Goal: Information Seeking & Learning: Learn about a topic

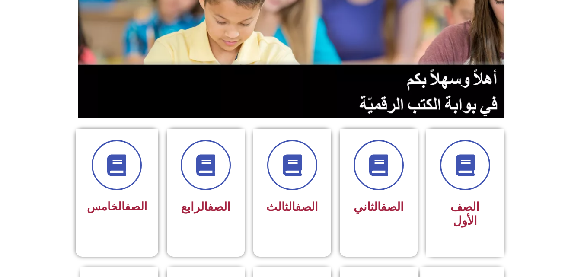
scroll to position [115, 0]
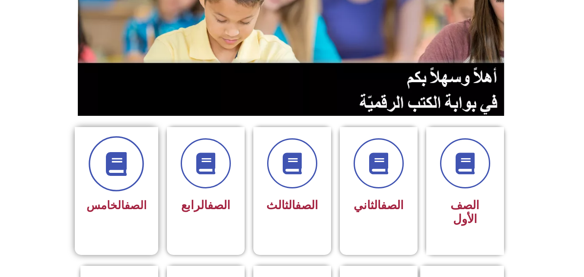
click at [113, 176] on span at bounding box center [116, 163] width 55 height 55
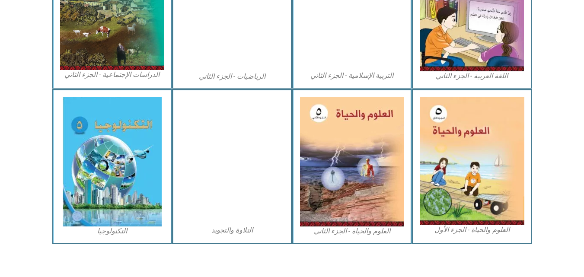
scroll to position [497, 0]
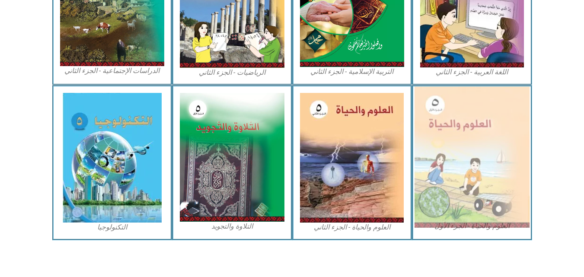
click at [501, 147] on img at bounding box center [472, 157] width 115 height 141
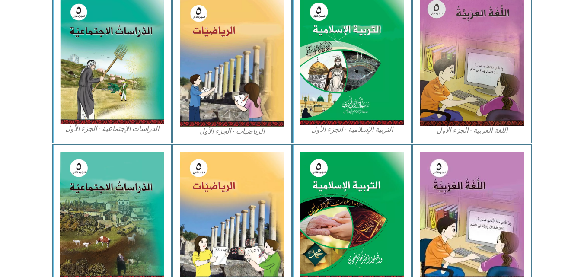
scroll to position [273, 0]
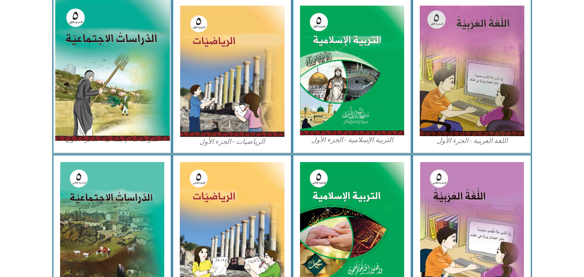
click at [107, 60] on img at bounding box center [111, 70] width 115 height 142
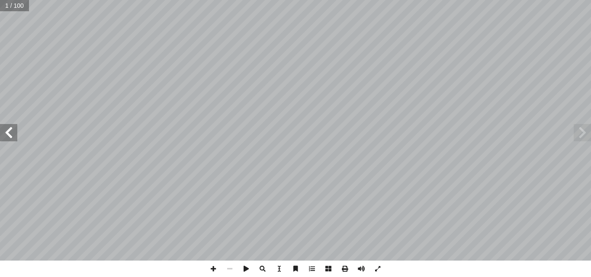
click at [9, 136] on span at bounding box center [8, 132] width 17 height 17
click at [7, 137] on span at bounding box center [8, 132] width 17 height 17
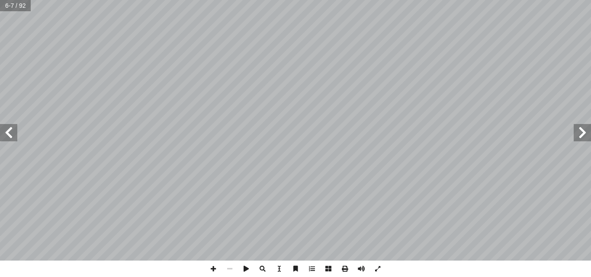
click at [580, 139] on span at bounding box center [582, 132] width 17 height 17
drag, startPoint x: 5, startPoint y: 6, endPoint x: 14, endPoint y: 7, distance: 9.6
click at [14, 7] on input "text" at bounding box center [15, 5] width 31 height 11
type input "**"
click at [13, 126] on span at bounding box center [8, 132] width 17 height 17
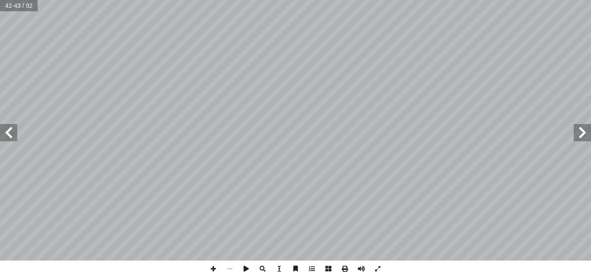
click at [13, 126] on span at bounding box center [8, 132] width 17 height 17
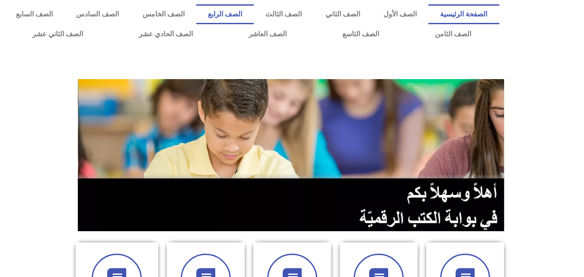
click at [254, 11] on link "الصف الرابع" at bounding box center [225, 14] width 58 height 20
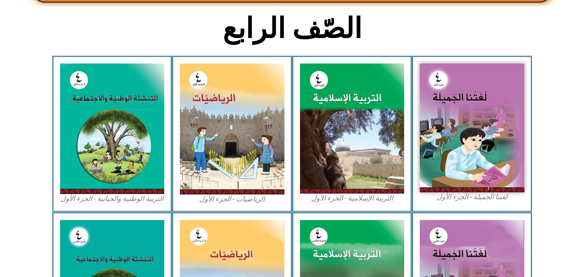
scroll to position [222, 0]
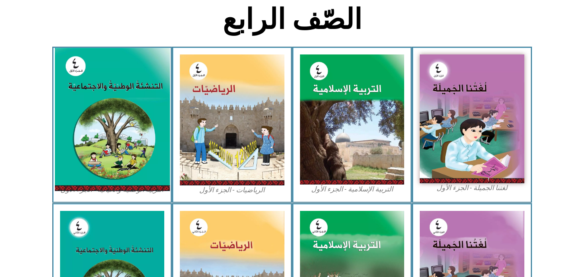
click at [93, 123] on img at bounding box center [111, 119] width 115 height 143
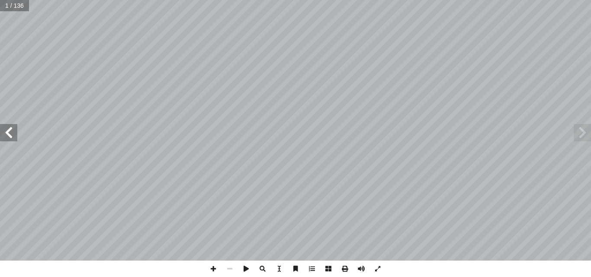
click at [8, 135] on span at bounding box center [8, 132] width 17 height 17
